Goal: Transaction & Acquisition: Obtain resource

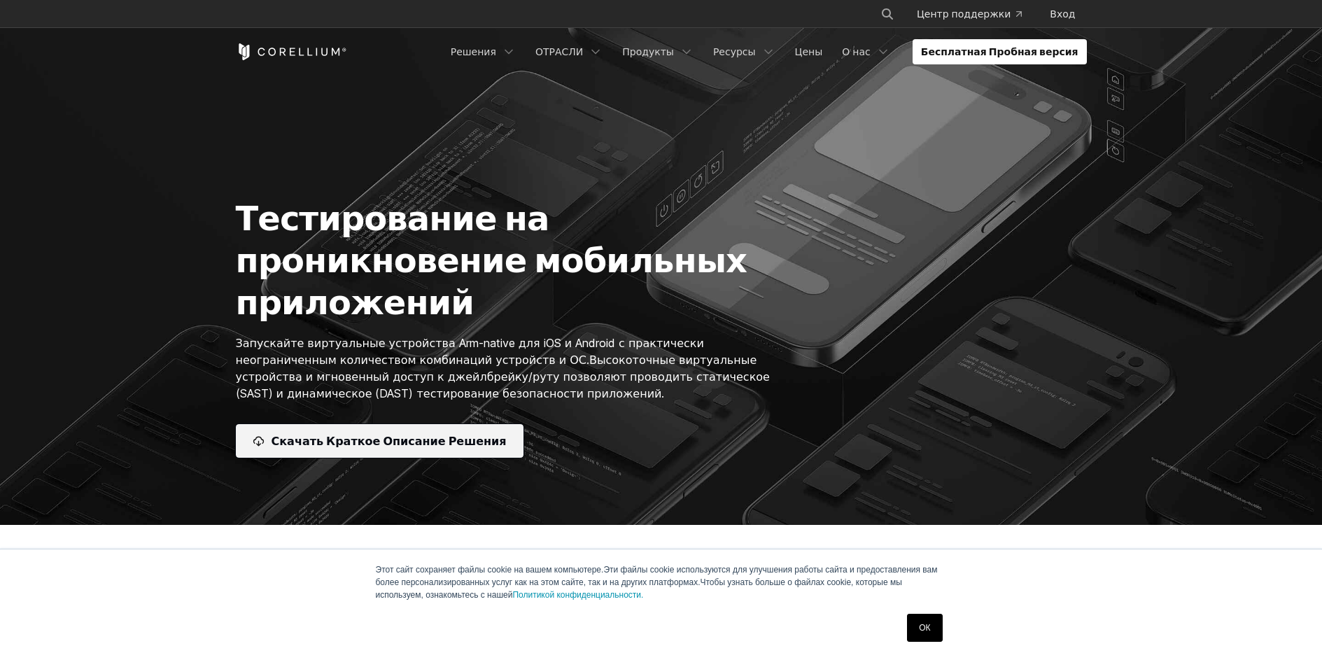
click at [434, 436] on ya-tr-span "Скачать Краткое Описание Решения" at bounding box center [388, 440] width 235 height 17
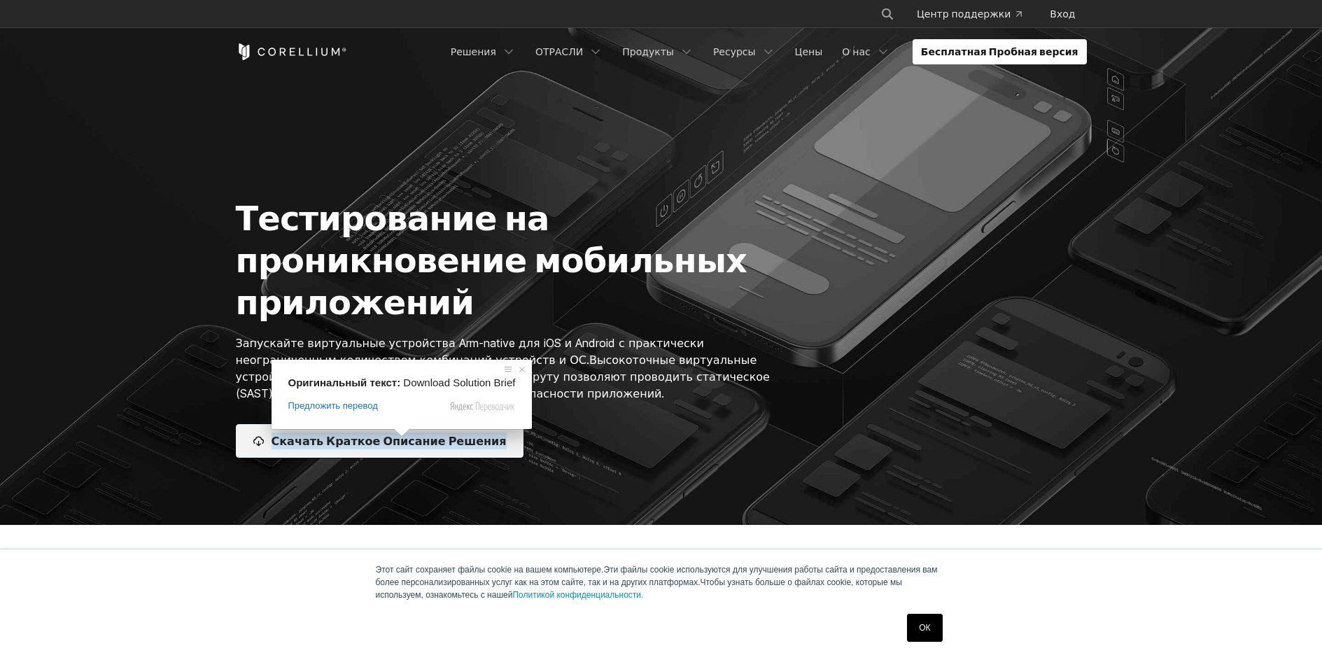
click at [425, 449] on link "Скачать Краткое Описание Решения" at bounding box center [380, 441] width 288 height 34
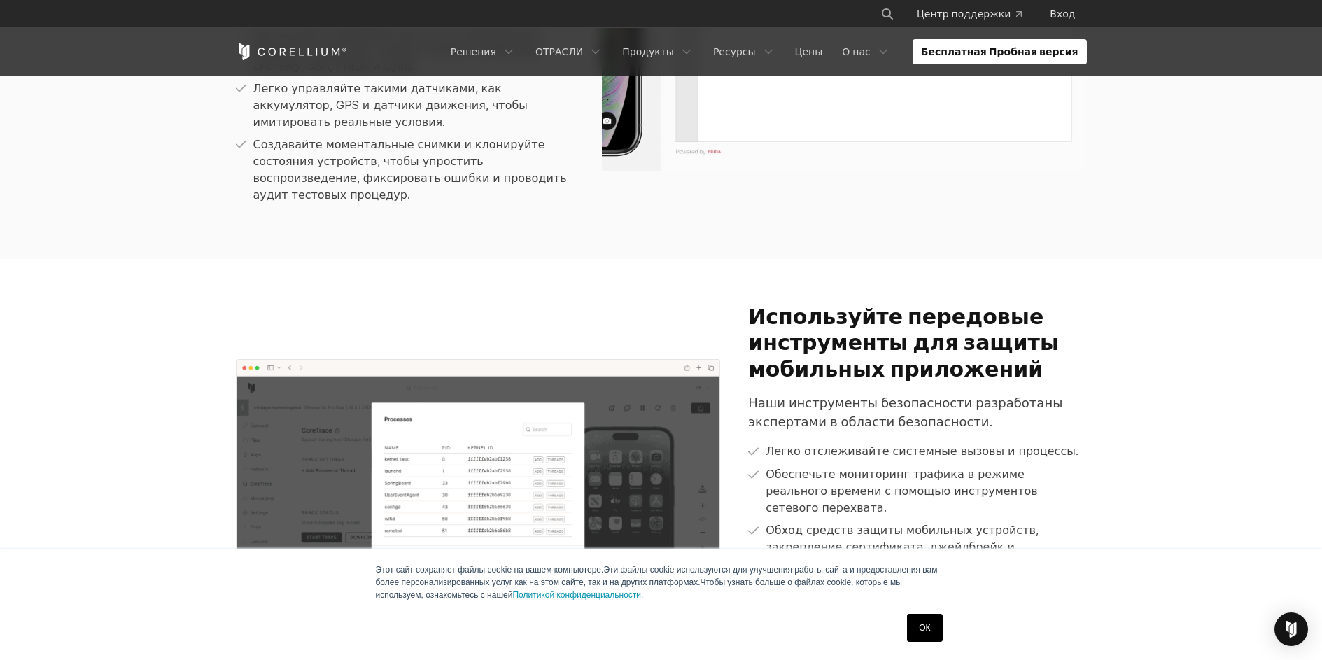
scroll to position [1503, 0]
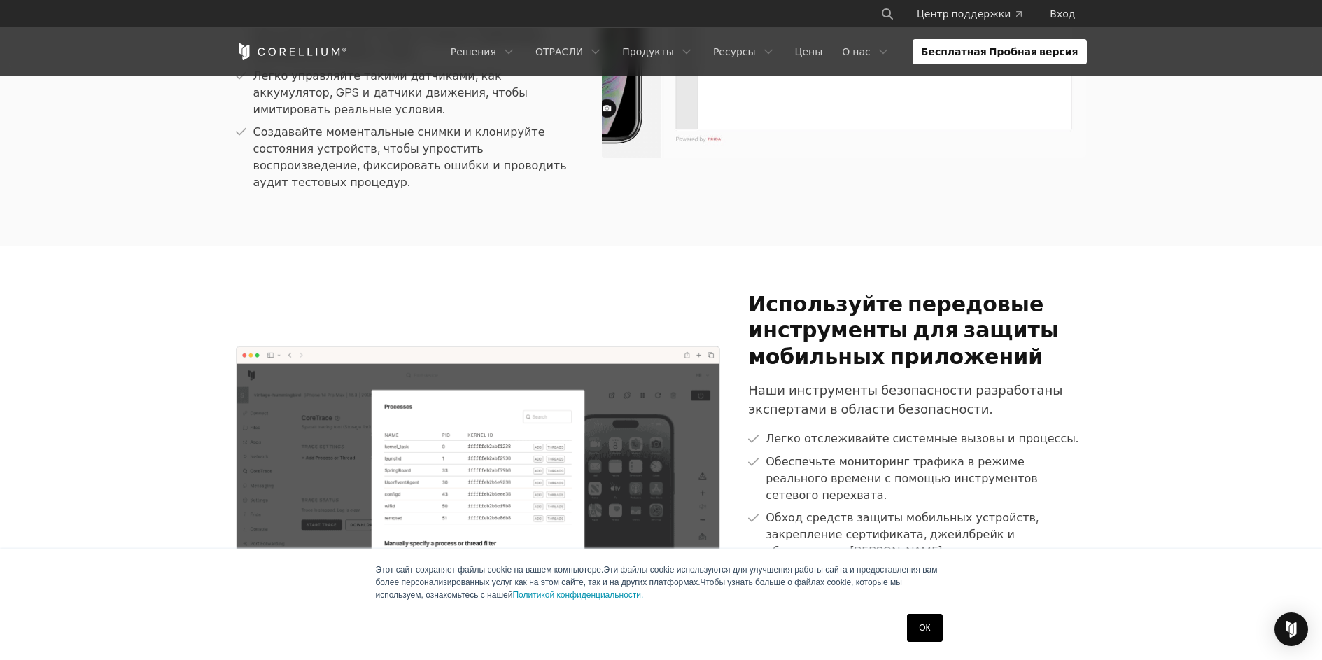
click at [909, 635] on link "ОК" at bounding box center [924, 628] width 35 height 28
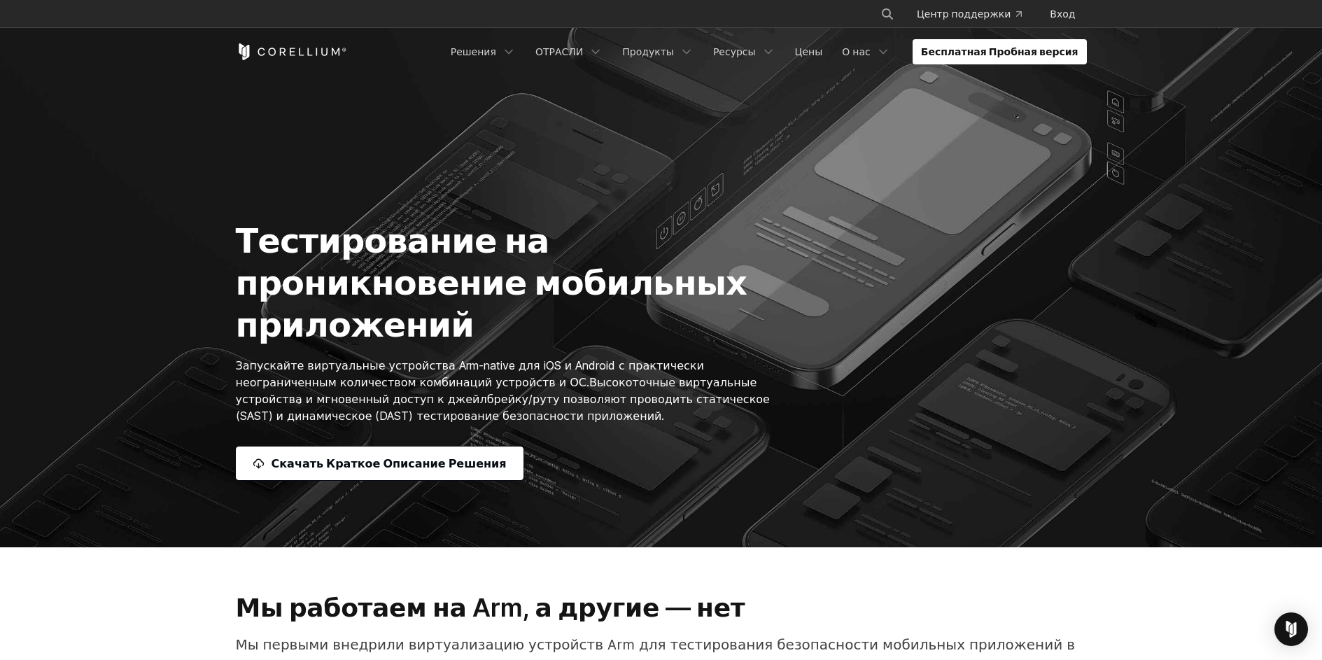
scroll to position [83, 0]
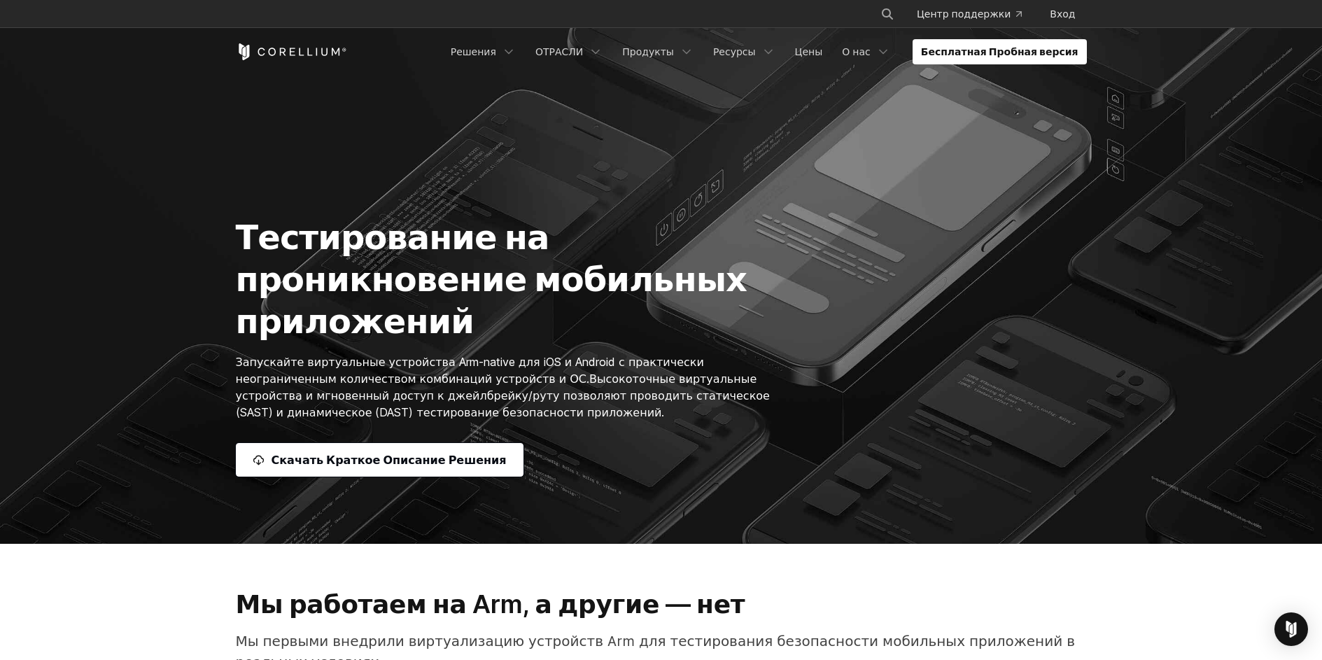
click at [367, 481] on section "Тестирование на проникновение мобильных приложений Запускайте виртуальные устро…" at bounding box center [661, 230] width 1322 height 627
click at [365, 477] on section "Тестирование на проникновение мобильных приложений Запускайте виртуальные устро…" at bounding box center [661, 230] width 1322 height 627
click at [363, 471] on link "Скачать Краткое Описание Решения" at bounding box center [380, 460] width 288 height 34
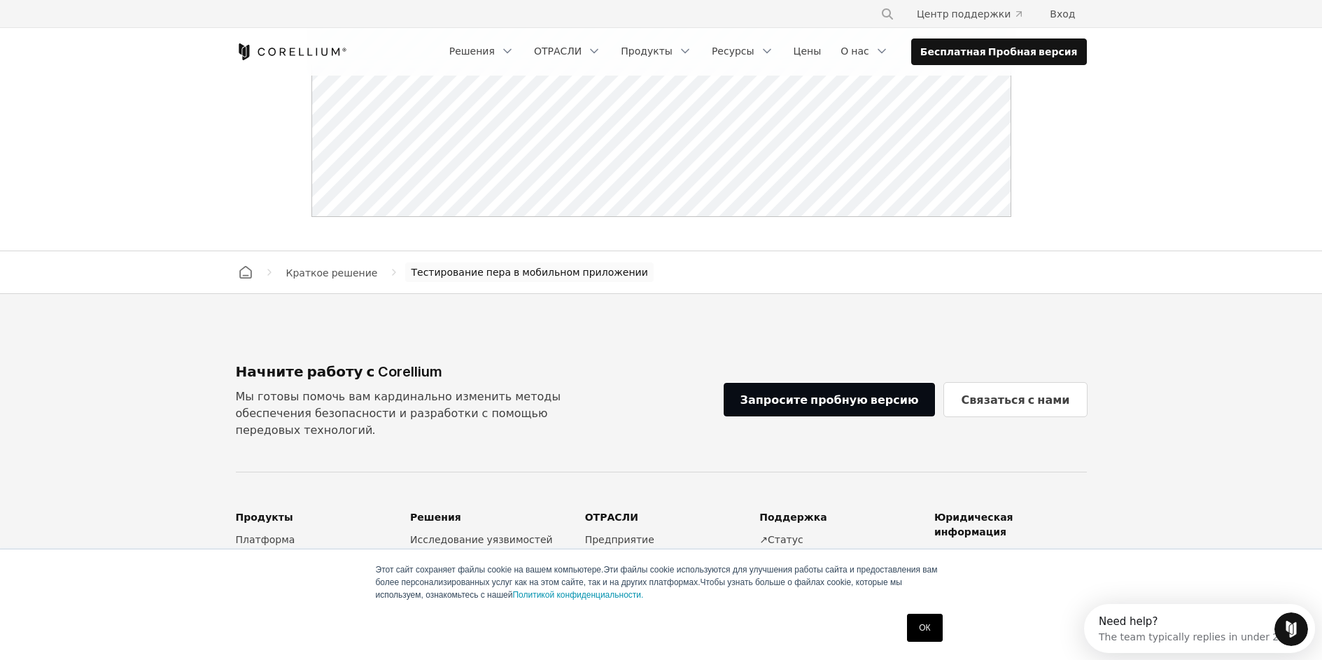
click at [924, 621] on link "ОК" at bounding box center [924, 628] width 35 height 28
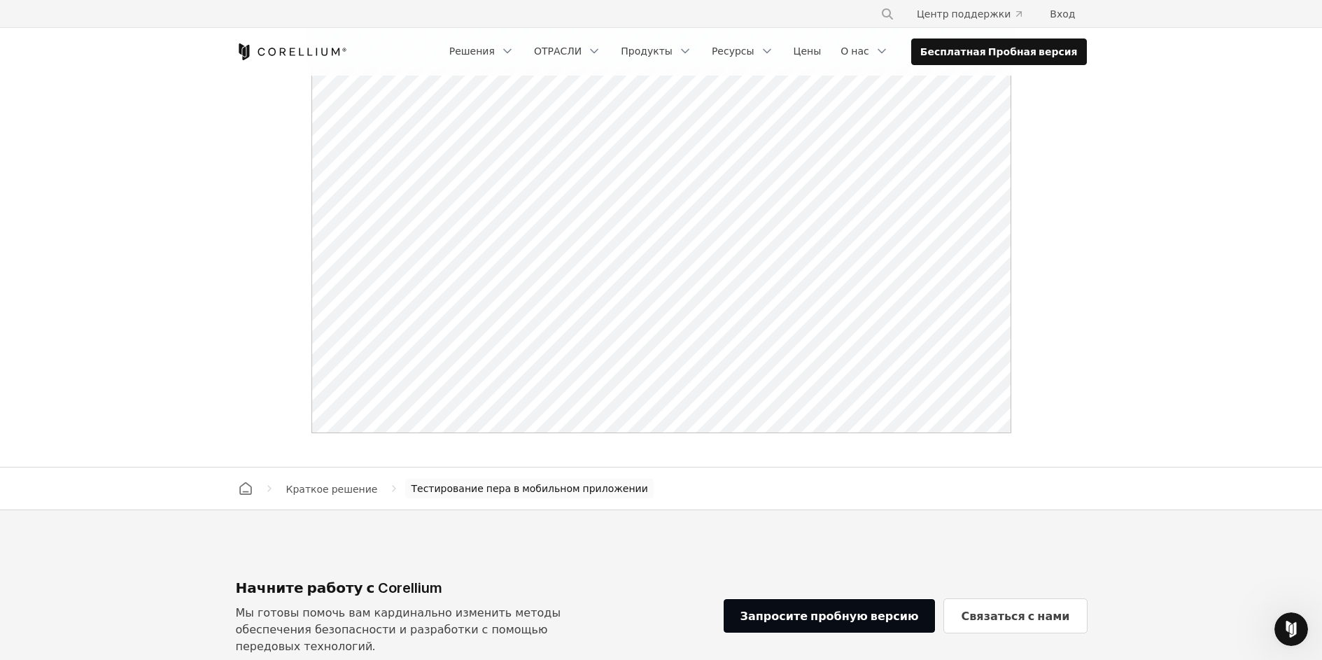
scroll to position [726, 0]
drag, startPoint x: 764, startPoint y: 439, endPoint x: 748, endPoint y: 501, distance: 64.3
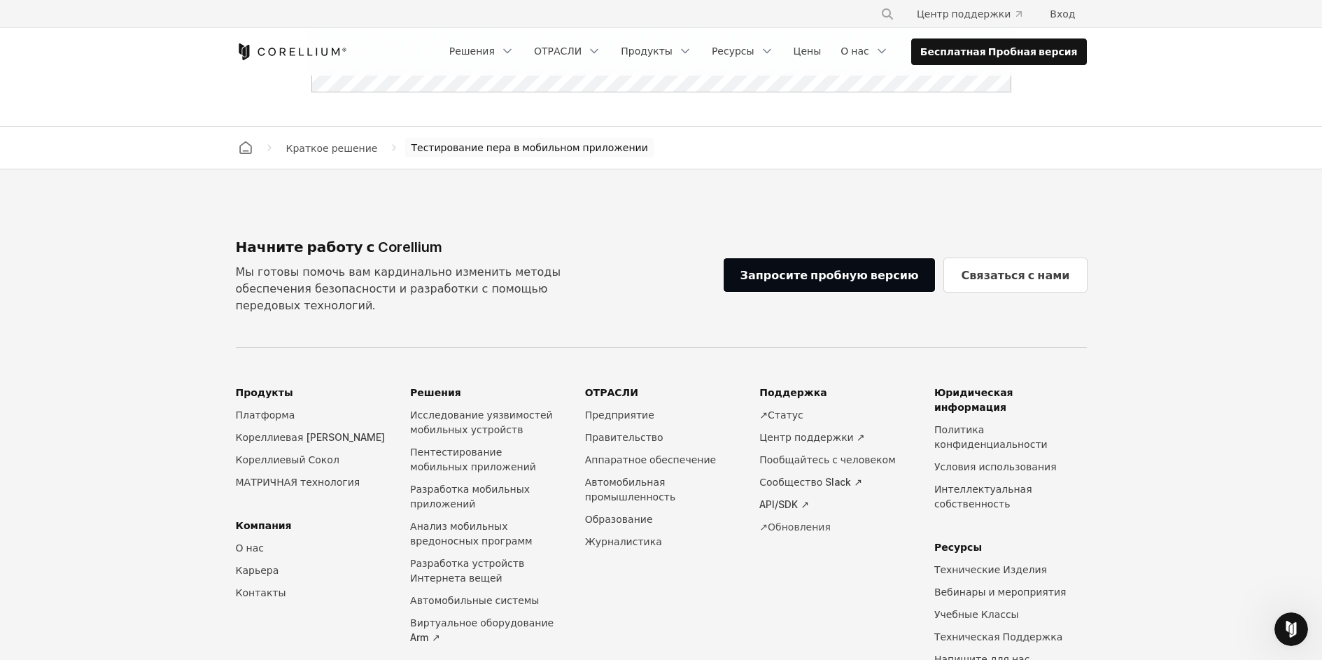
scroll to position [1110, 0]
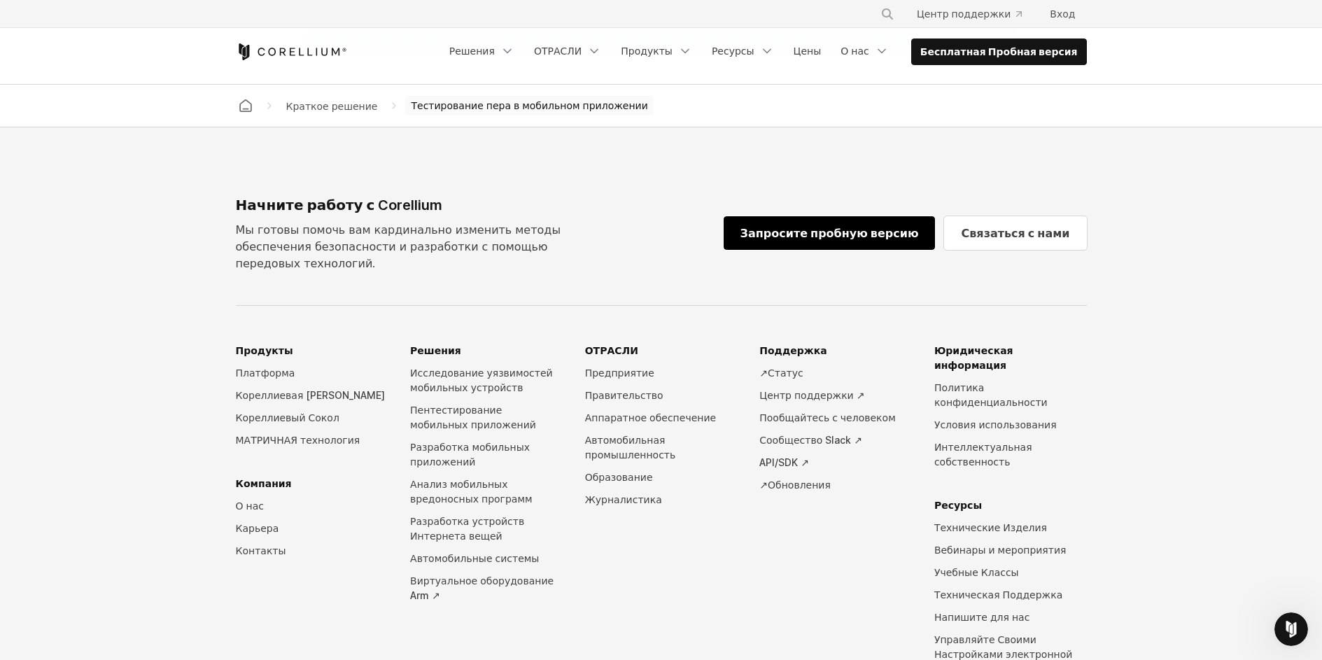
click at [849, 229] on ya-tr-span "Запросите пробную версию" at bounding box center [829, 233] width 178 height 14
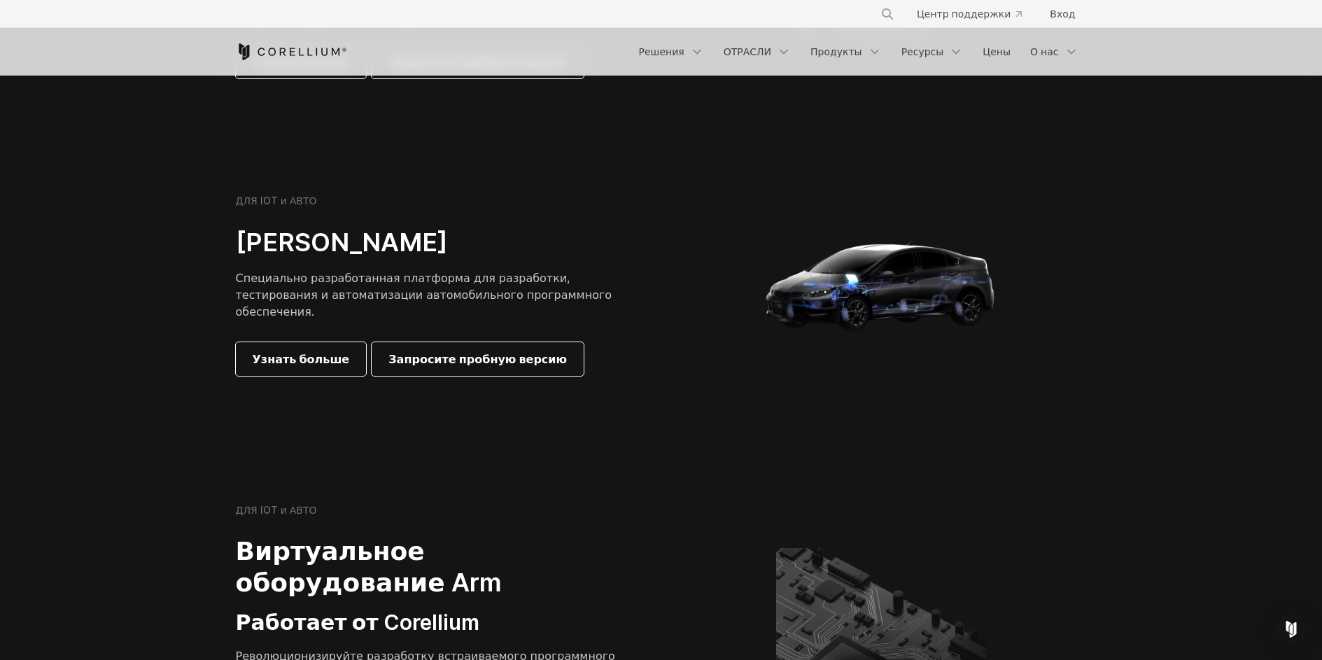
scroll to position [1460, 0]
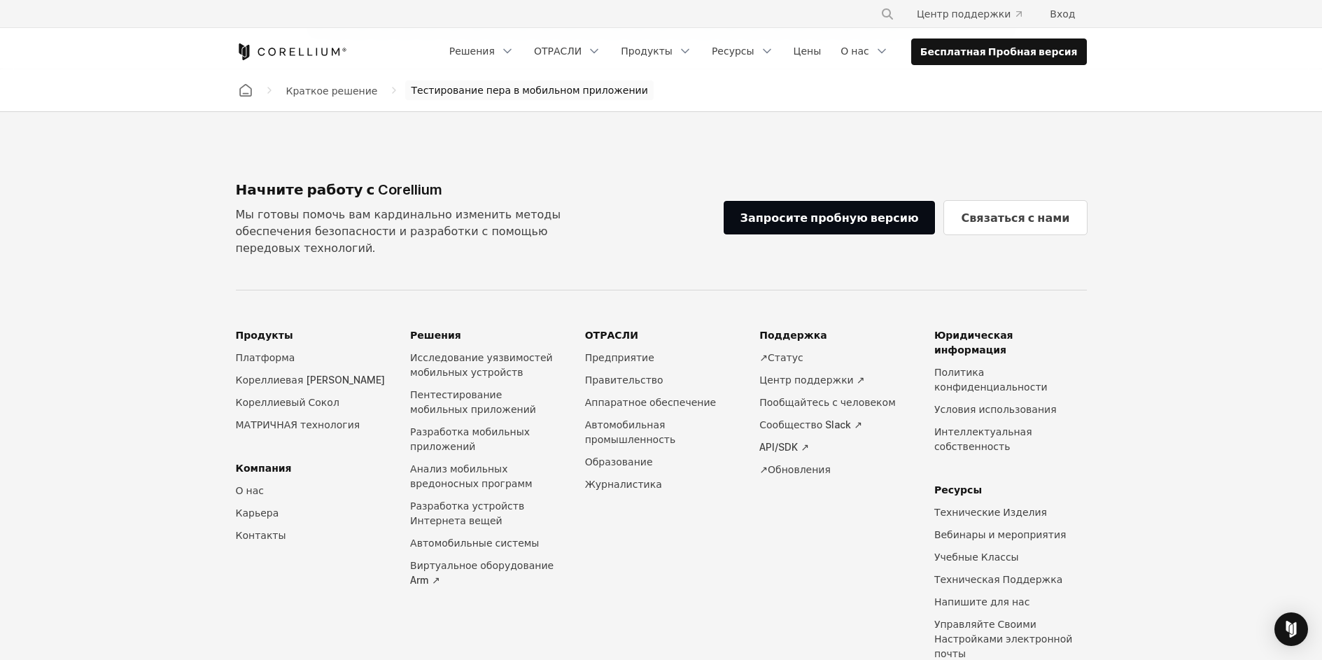
scroll to position [1126, 0]
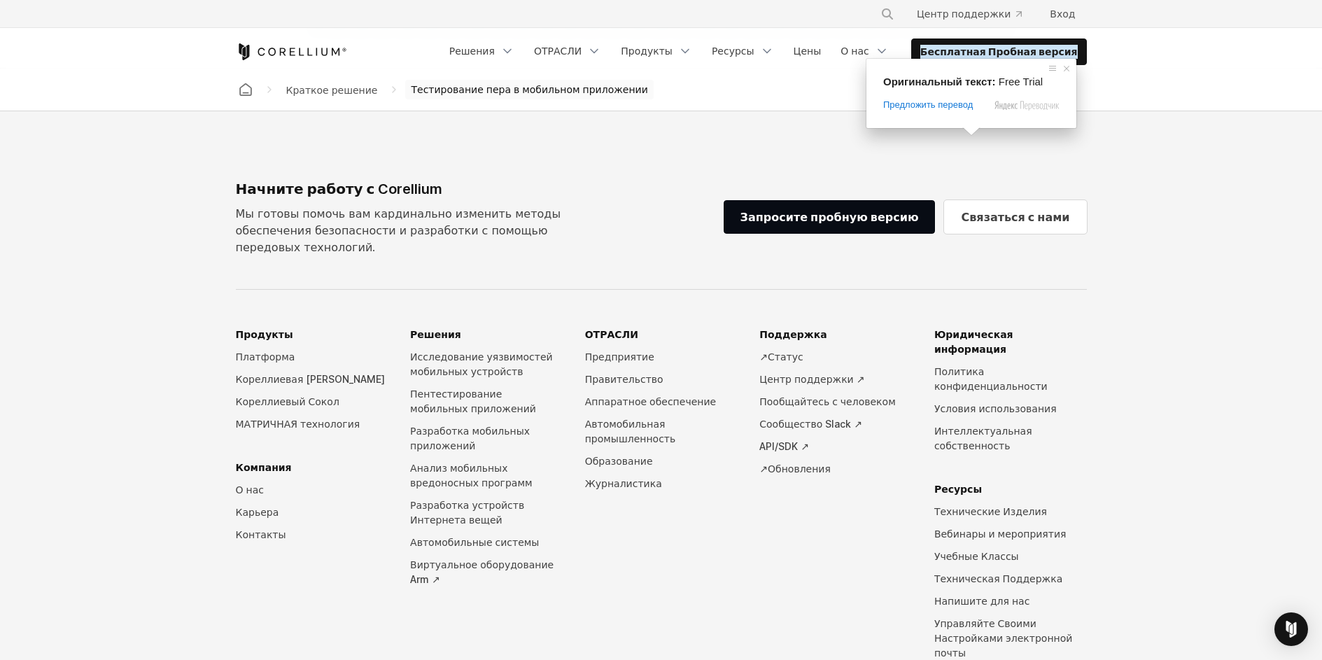
click at [925, 147] on footer "Начните работу с Corellium Мы готовы помочь вам кардинально изменить методы обе…" at bounding box center [661, 462] width 1322 height 703
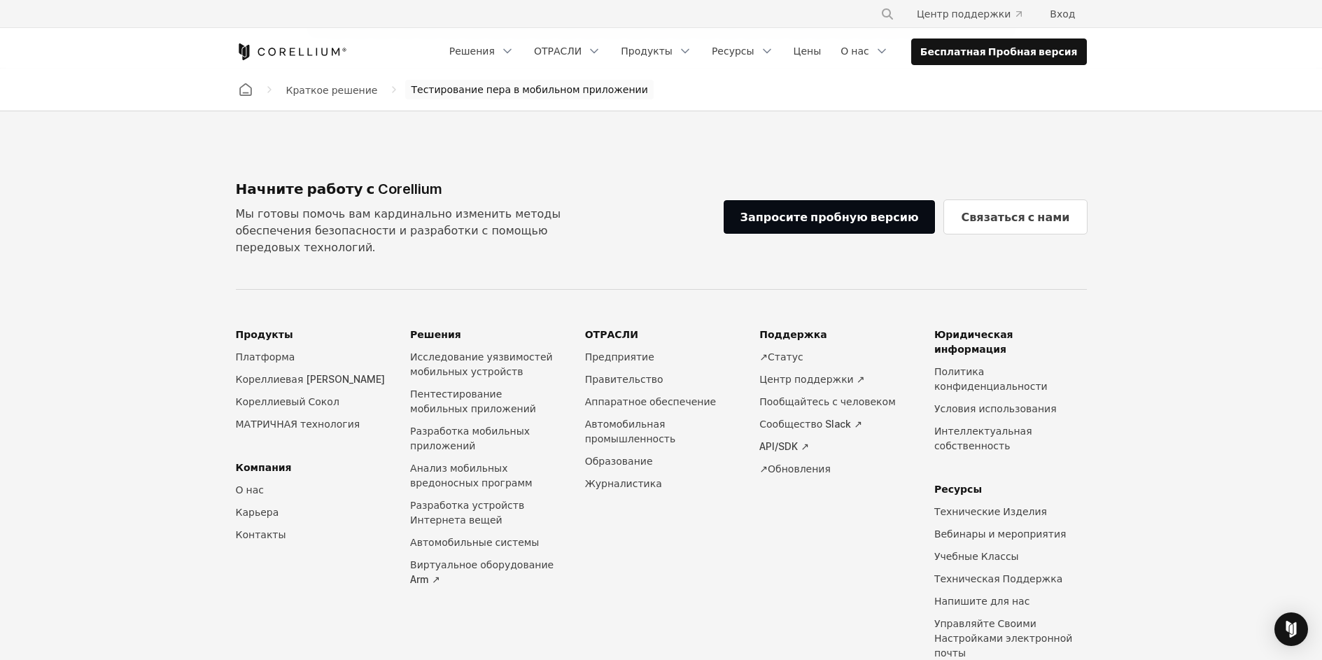
drag, startPoint x: 772, startPoint y: 232, endPoint x: 747, endPoint y: 219, distance: 29.1
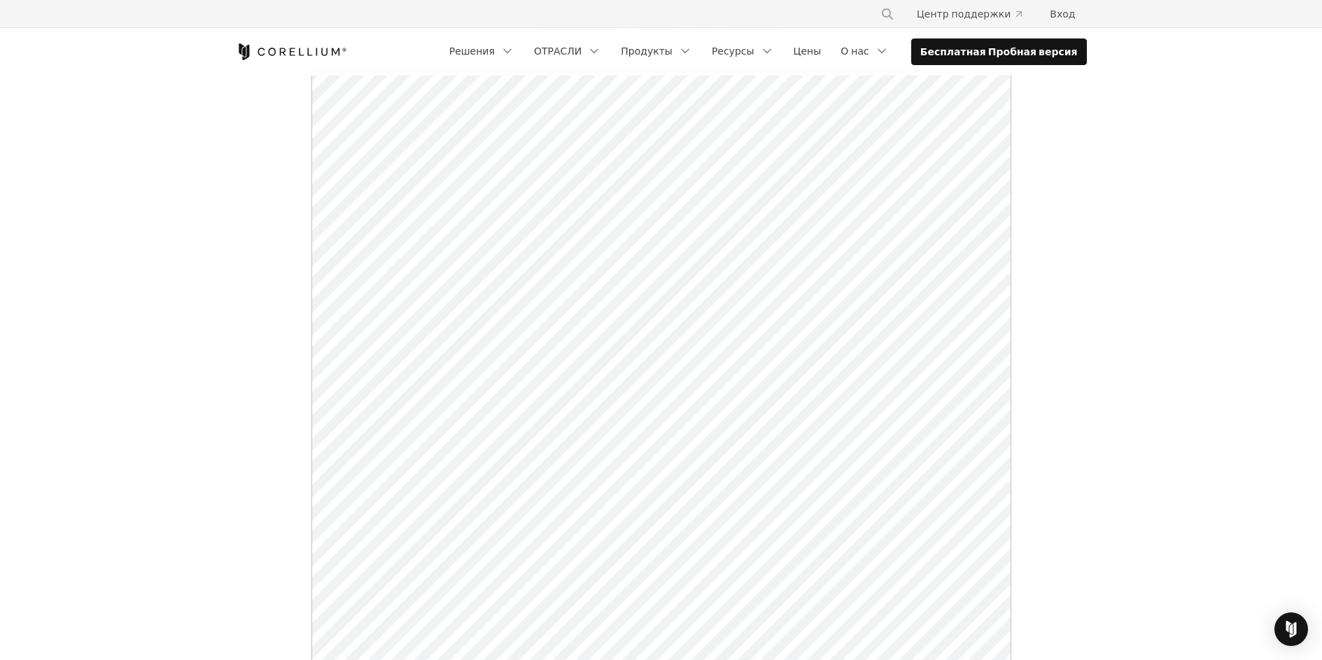
scroll to position [171, 0]
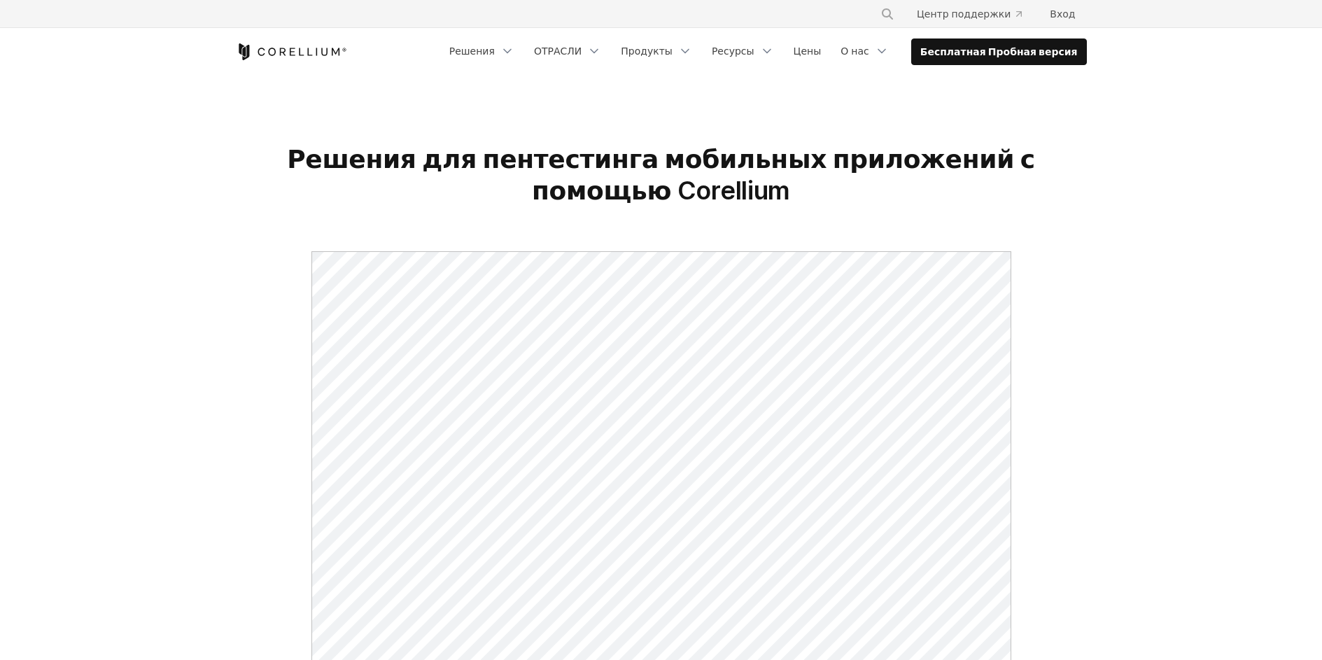
drag, startPoint x: 0, startPoint y: 0, endPoint x: 1143, endPoint y: 476, distance: 1238.3
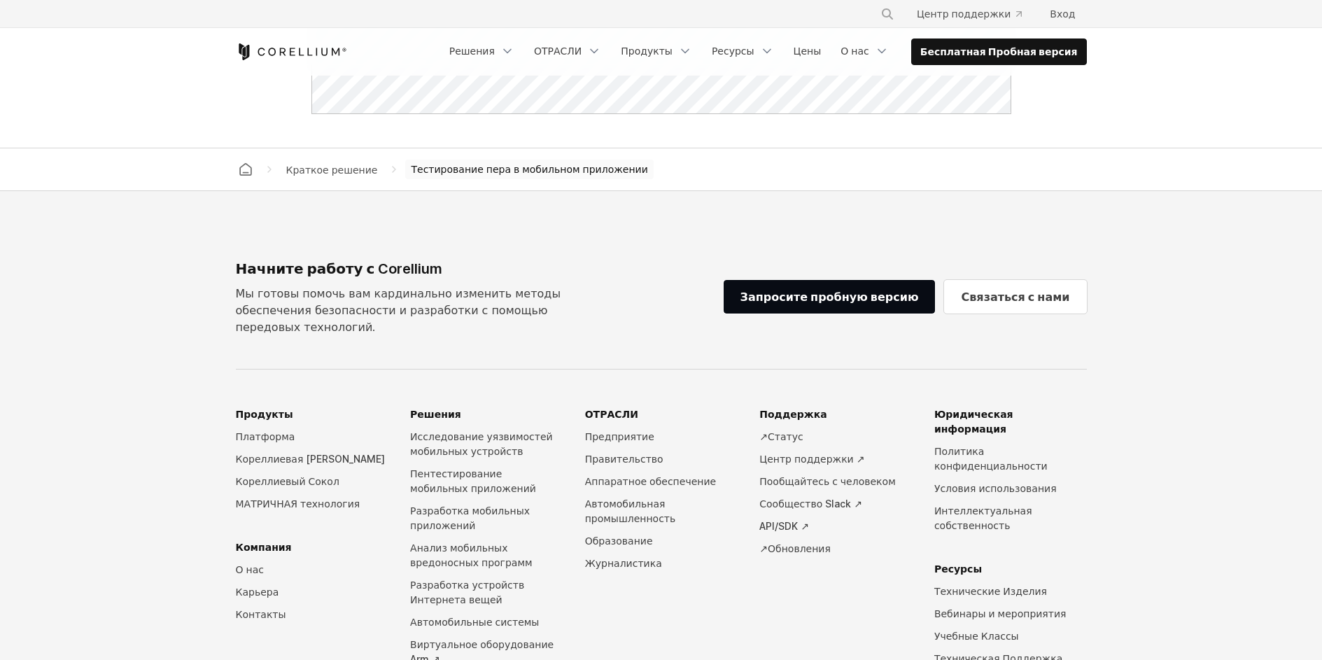
scroll to position [1072, 0]
